Goal: Find specific page/section: Find specific page/section

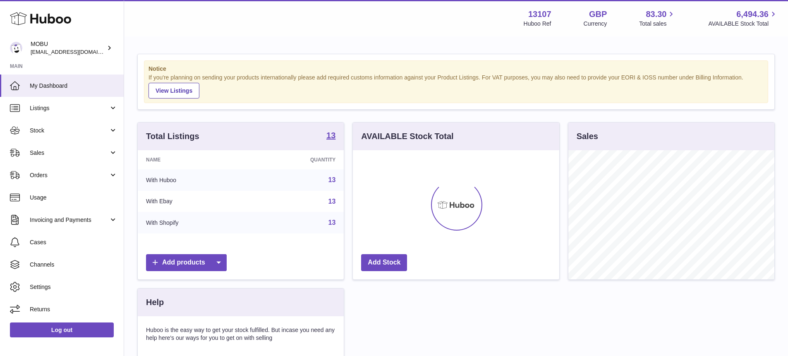
scroll to position [129, 206]
click at [88, 155] on span "Sales" at bounding box center [69, 153] width 79 height 8
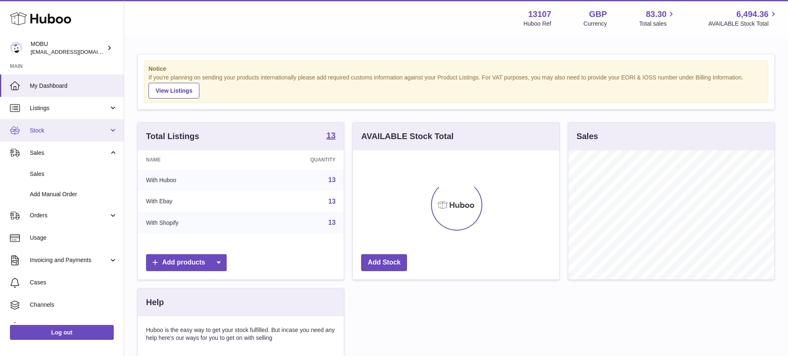
click at [81, 132] on span "Stock" at bounding box center [69, 130] width 79 height 8
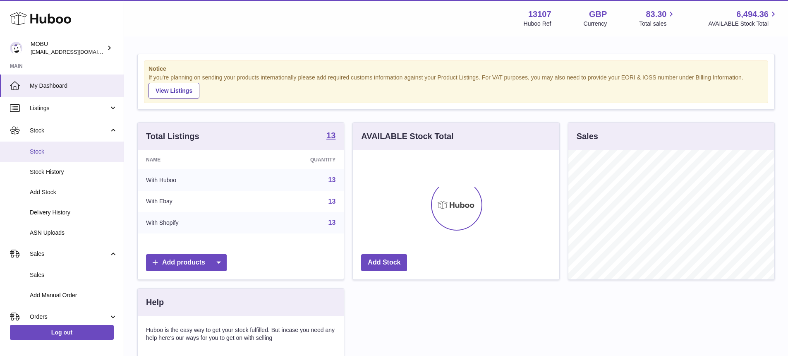
click at [65, 146] on link "Stock" at bounding box center [62, 151] width 124 height 20
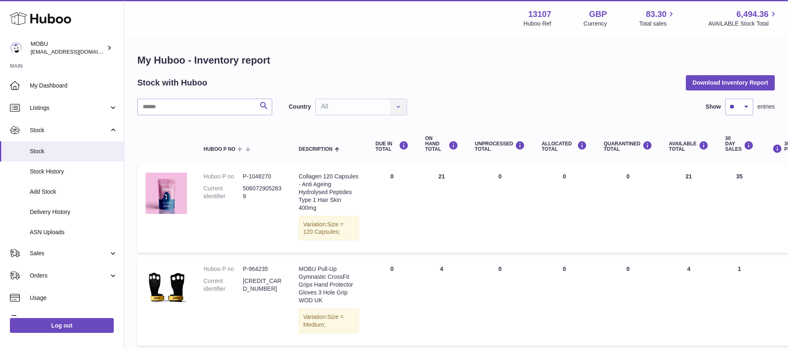
click at [213, 112] on input "text" at bounding box center [204, 107] width 135 height 17
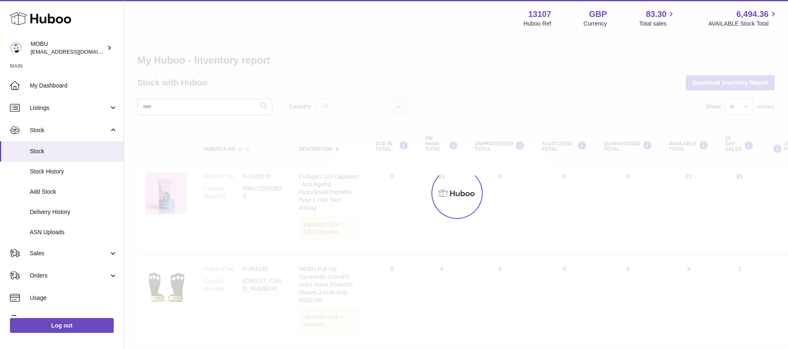
type input "****"
